Goal: Check status: Check status

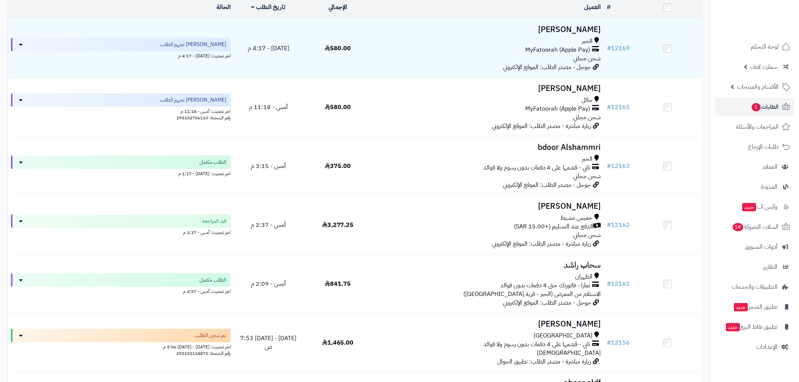
scroll to position [196, 0]
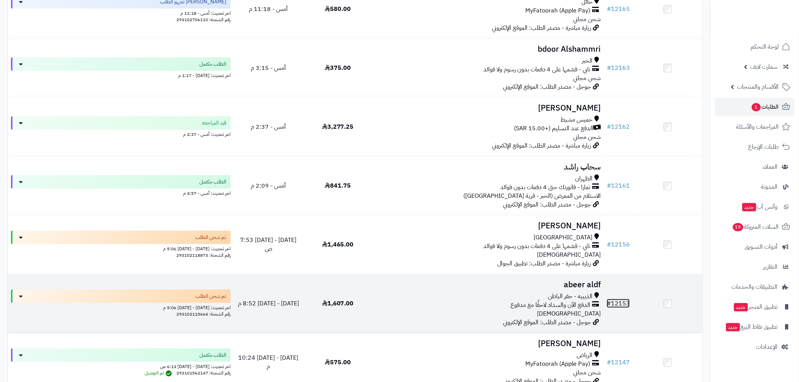
click at [626, 300] on link "# 12153" at bounding box center [618, 303] width 23 height 9
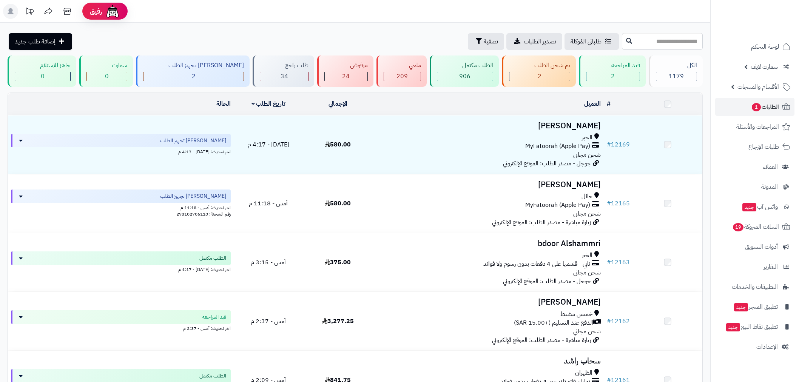
scroll to position [196, 0]
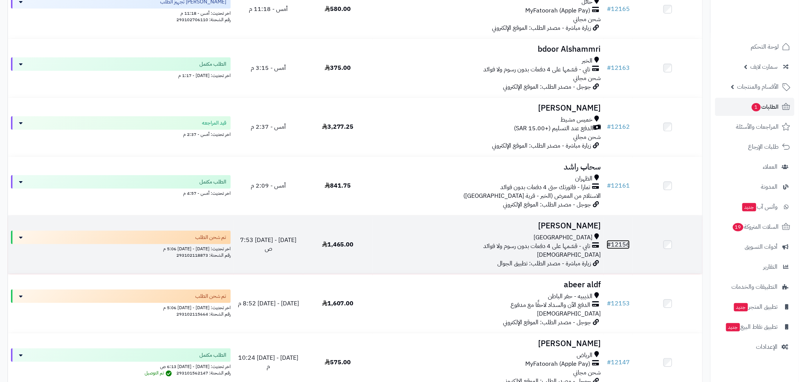
click at [611, 246] on span "#" at bounding box center [609, 244] width 4 height 9
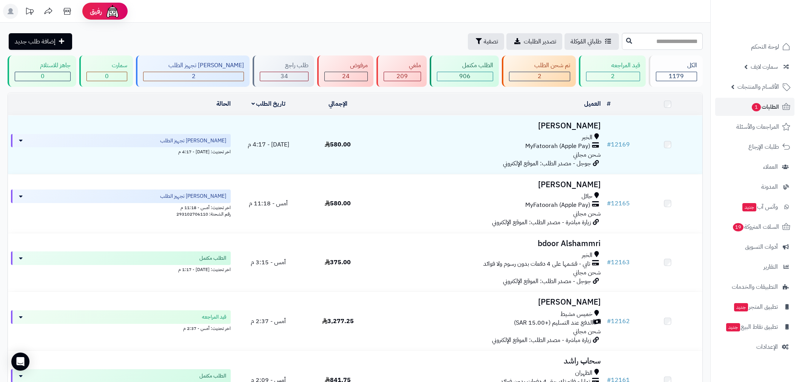
scroll to position [196, 0]
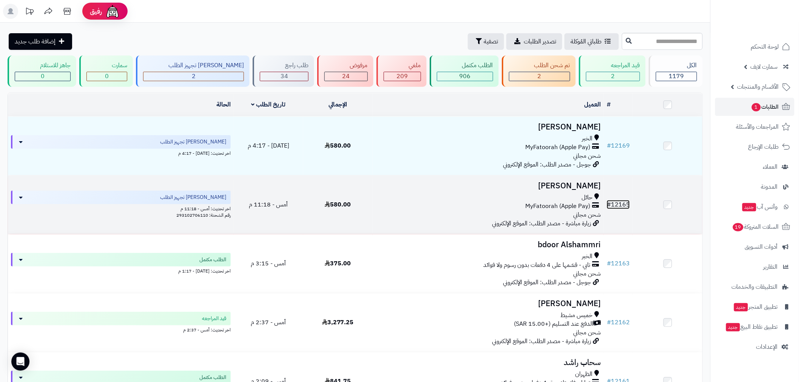
click at [621, 200] on link "# 12165" at bounding box center [618, 204] width 23 height 9
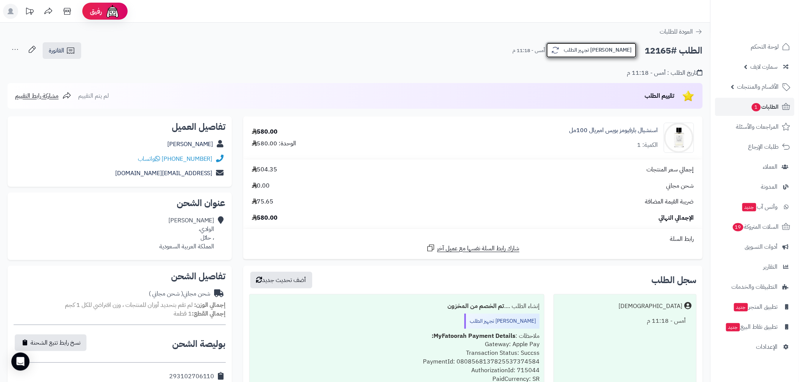
click at [612, 49] on button "[PERSON_NAME] تجهيز الطلب" at bounding box center [591, 50] width 91 height 16
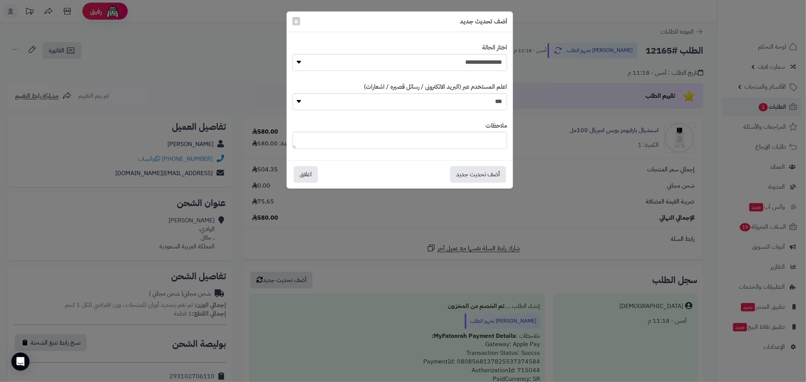
click at [490, 73] on div "**********" at bounding box center [399, 57] width 215 height 39
click at [495, 66] on select "**********" at bounding box center [399, 62] width 215 height 17
select select "*"
click at [292, 54] on select "**********" at bounding box center [399, 62] width 215 height 17
click at [478, 175] on button "أضف تحديث جديد" at bounding box center [478, 174] width 56 height 17
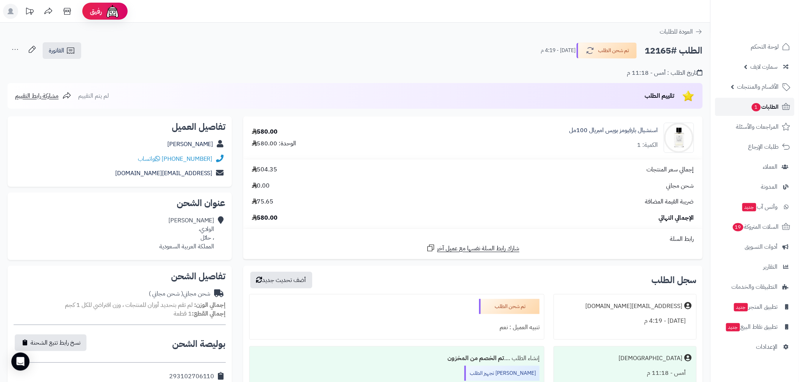
click at [760, 110] on span "الطلبات 1" at bounding box center [765, 107] width 28 height 11
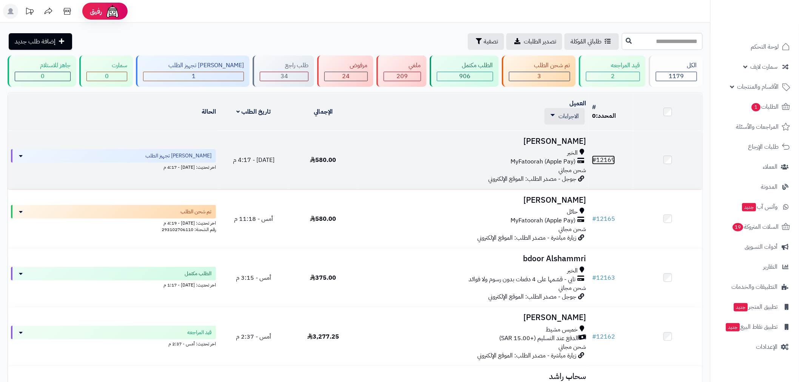
click at [601, 159] on link "# 12169" at bounding box center [603, 160] width 23 height 9
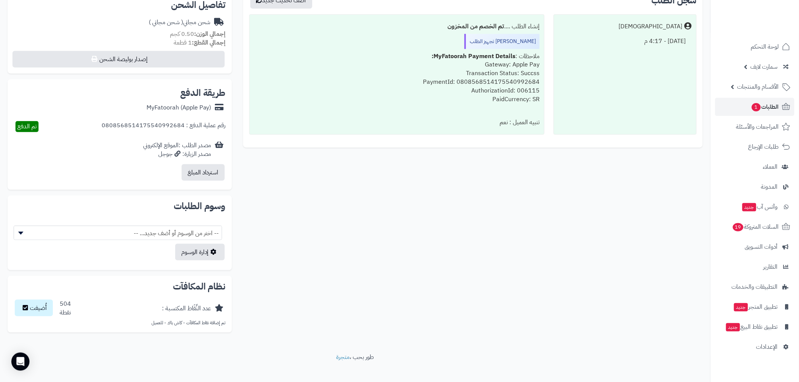
scroll to position [84, 0]
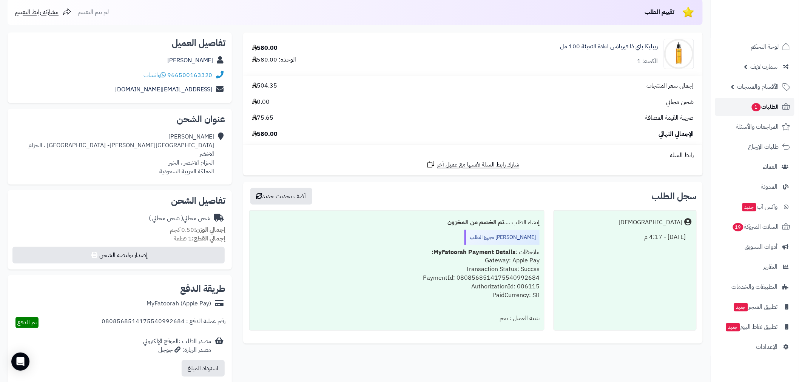
click at [754, 110] on span "1" at bounding box center [756, 107] width 9 height 8
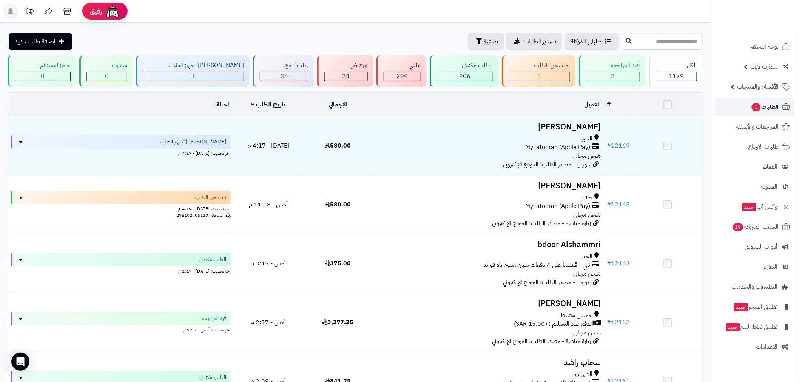
click at [696, 17] on header "رفيق ! الطلبات معالجة مكتمل إرجاع المنتجات العملاء المتواجدون الان 2503 عملاء م…" at bounding box center [399, 11] width 799 height 23
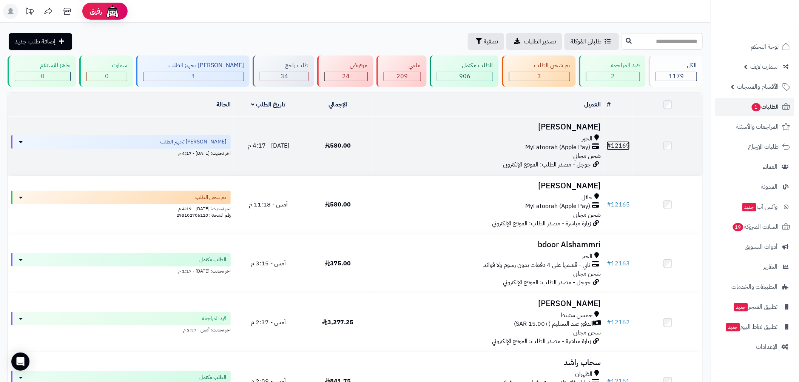
click at [615, 142] on link "# 12169" at bounding box center [618, 145] width 23 height 9
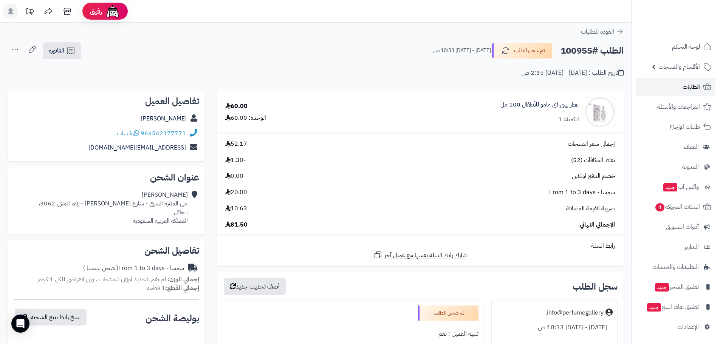
click at [683, 90] on span "الطلبات" at bounding box center [690, 87] width 17 height 11
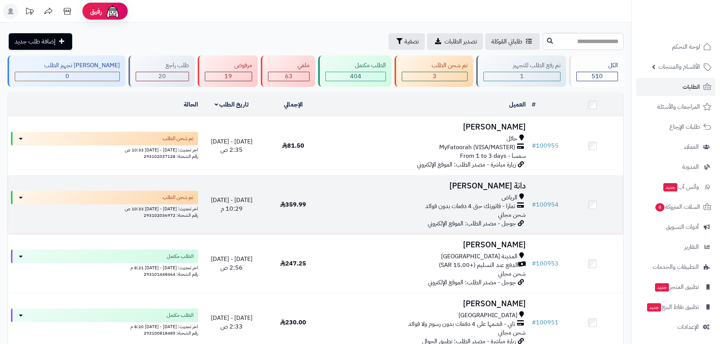
scroll to position [176, 0]
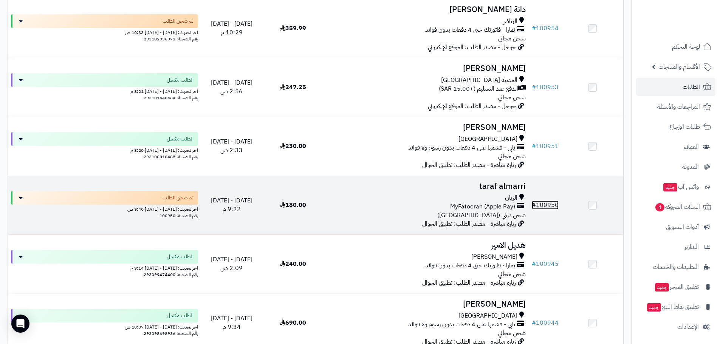
click at [542, 204] on link "# 100950" at bounding box center [544, 205] width 27 height 9
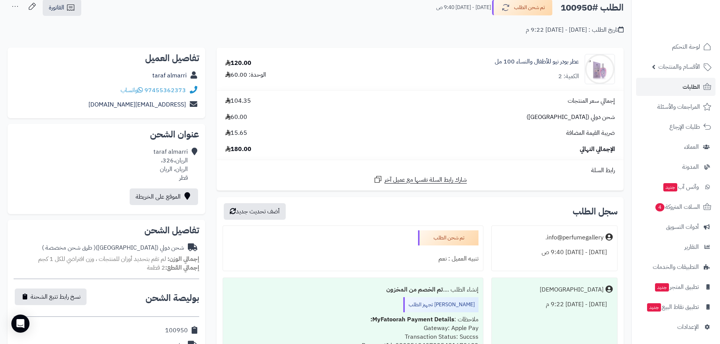
scroll to position [176, 0]
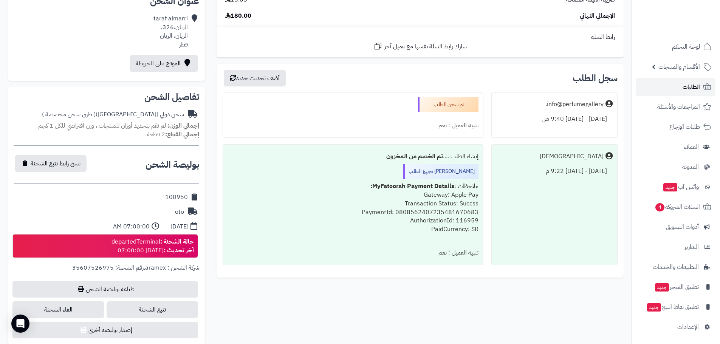
click at [682, 88] on span "الطلبات" at bounding box center [690, 87] width 17 height 11
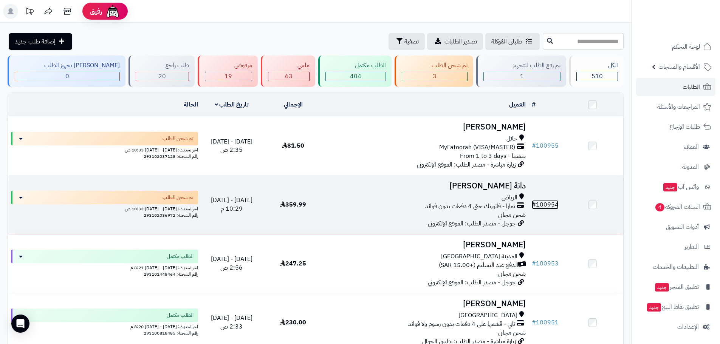
click at [548, 201] on link "# 100954" at bounding box center [544, 204] width 27 height 9
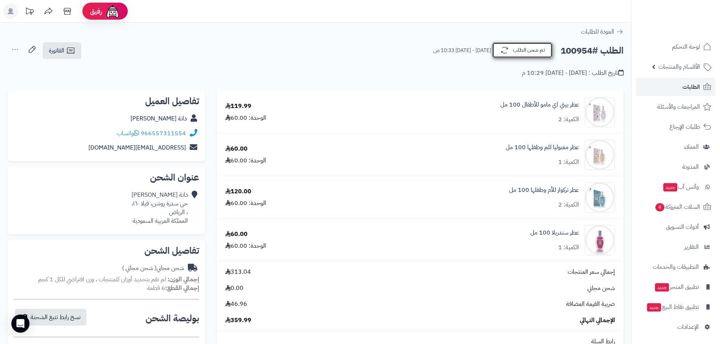
click at [523, 56] on button "تم شحن الطلب" at bounding box center [522, 50] width 60 height 16
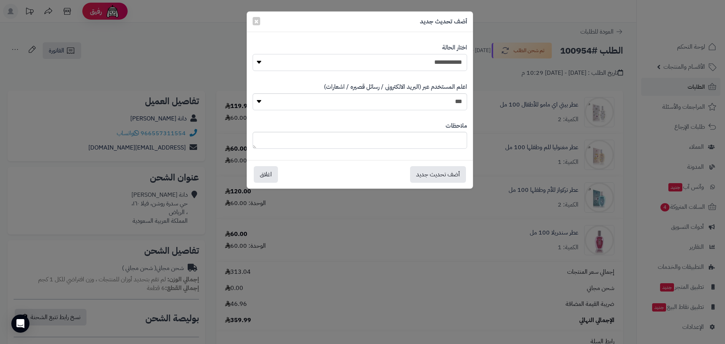
click at [450, 66] on select "**********" at bounding box center [360, 62] width 215 height 17
select select "*"
click at [253, 54] on select "**********" at bounding box center [360, 62] width 215 height 17
drag, startPoint x: 444, startPoint y: 172, endPoint x: 461, endPoint y: 170, distance: 16.8
click at [443, 173] on button "أضف تحديث جديد" at bounding box center [438, 174] width 56 height 17
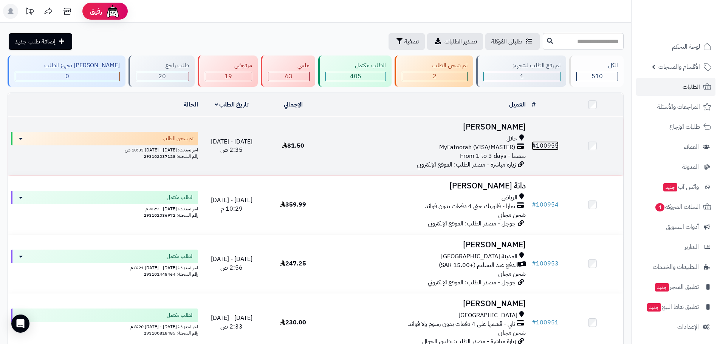
click at [549, 141] on link "# 100955" at bounding box center [544, 145] width 27 height 9
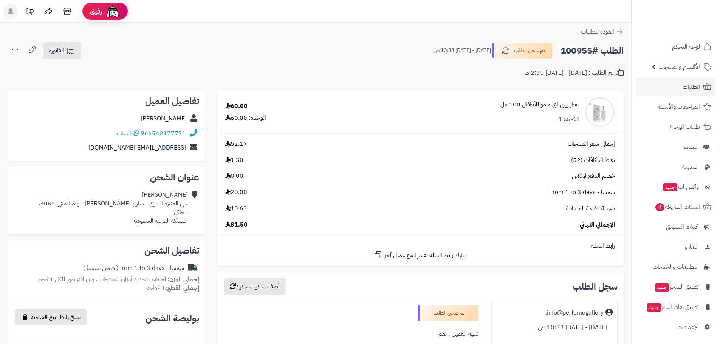
scroll to position [176, 0]
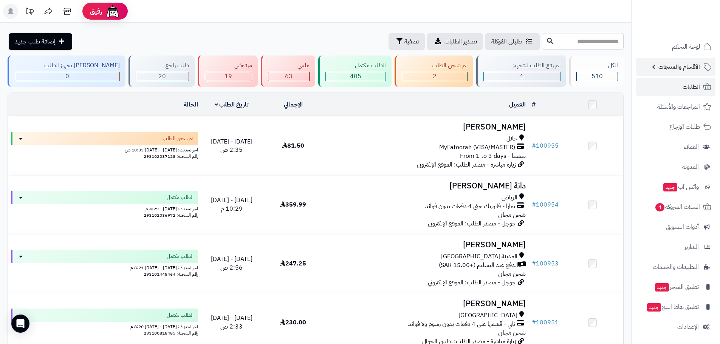
click at [672, 68] on span "الأقسام والمنتجات" at bounding box center [679, 67] width 42 height 11
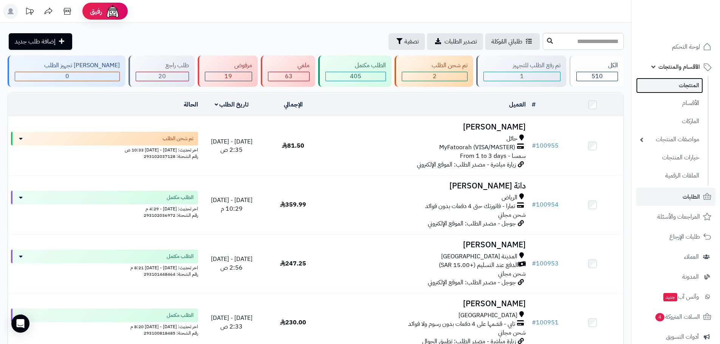
click at [674, 85] on link "المنتجات" at bounding box center [669, 85] width 67 height 15
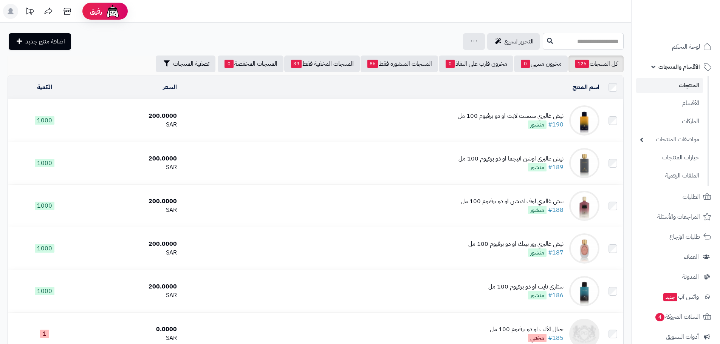
click at [565, 42] on input "text" at bounding box center [582, 41] width 81 height 17
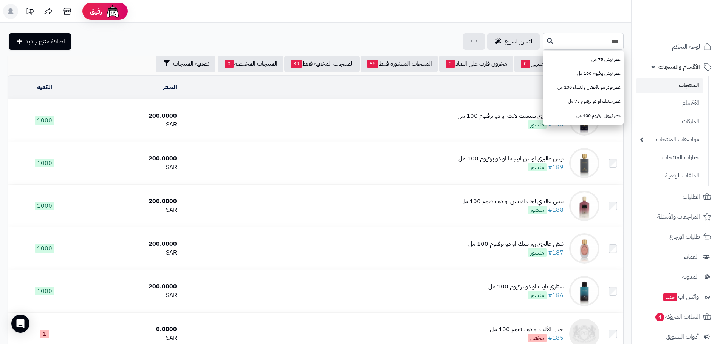
type input "***"
click at [544, 42] on button at bounding box center [549, 41] width 11 height 14
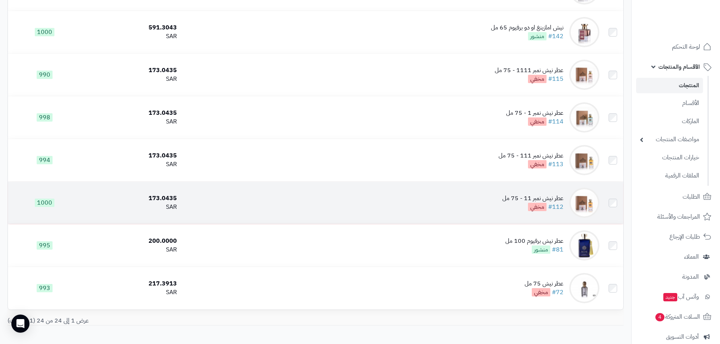
scroll to position [853, 0]
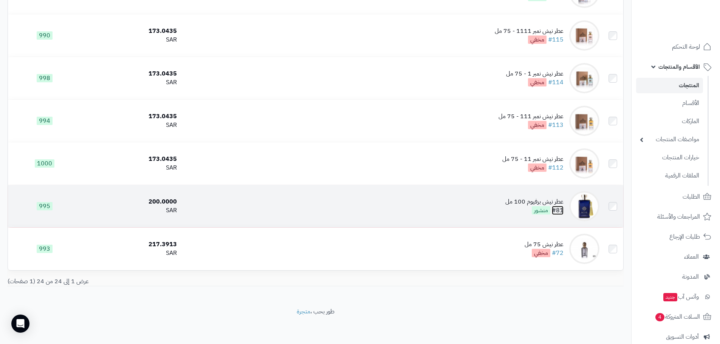
click at [558, 209] on link "#81" at bounding box center [557, 210] width 12 height 9
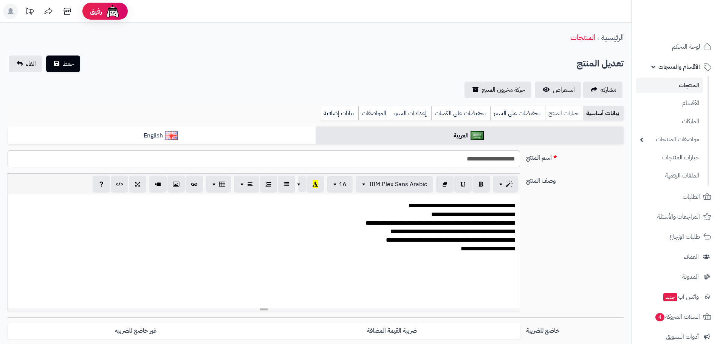
scroll to position [6, 0]
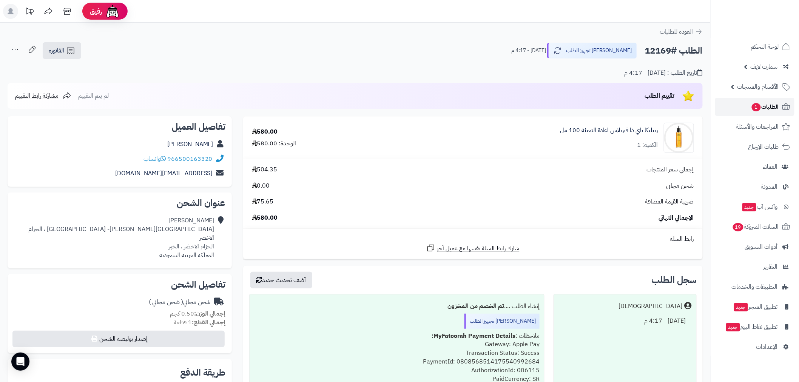
click at [749, 108] on link "الطلبات 1" at bounding box center [754, 107] width 79 height 18
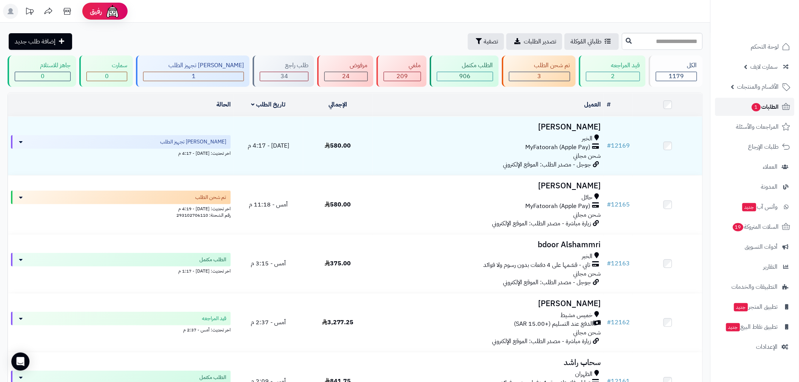
click at [754, 103] on span "1" at bounding box center [756, 107] width 9 height 8
click at [767, 110] on span "الطلبات 1" at bounding box center [765, 107] width 28 height 11
